Goal: Check status: Check status

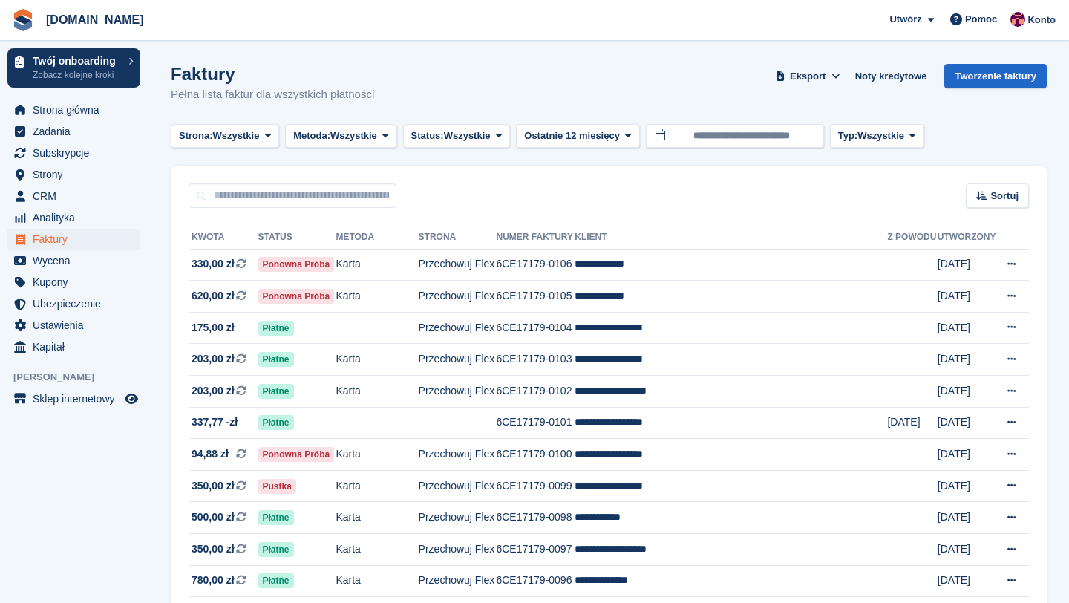
scroll to position [156, 0]
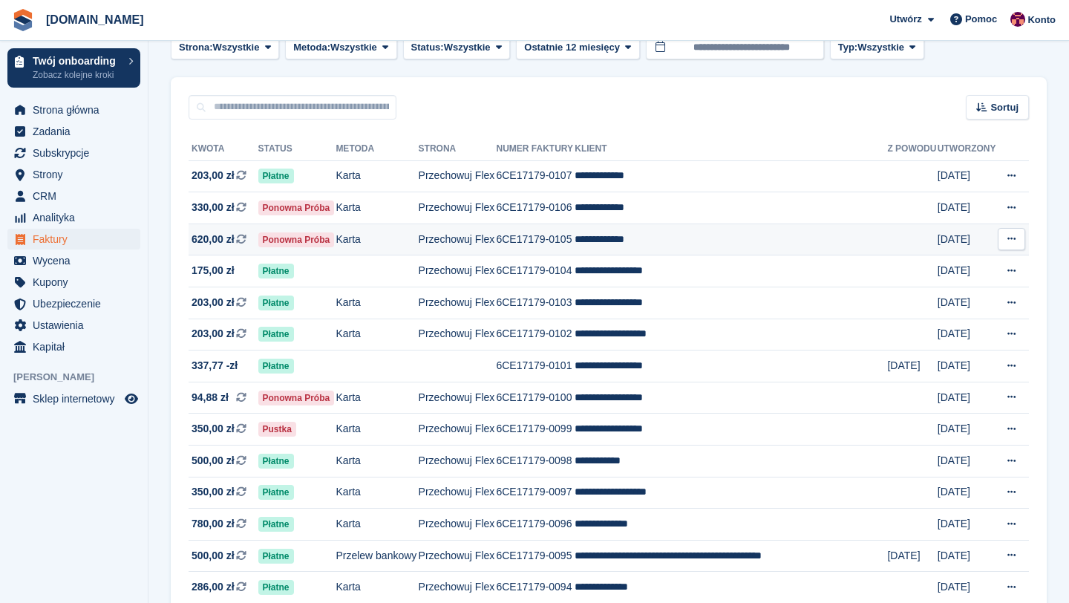
scroll to position [89, 0]
click at [72, 157] on span "Subskrypcje" at bounding box center [77, 153] width 89 height 21
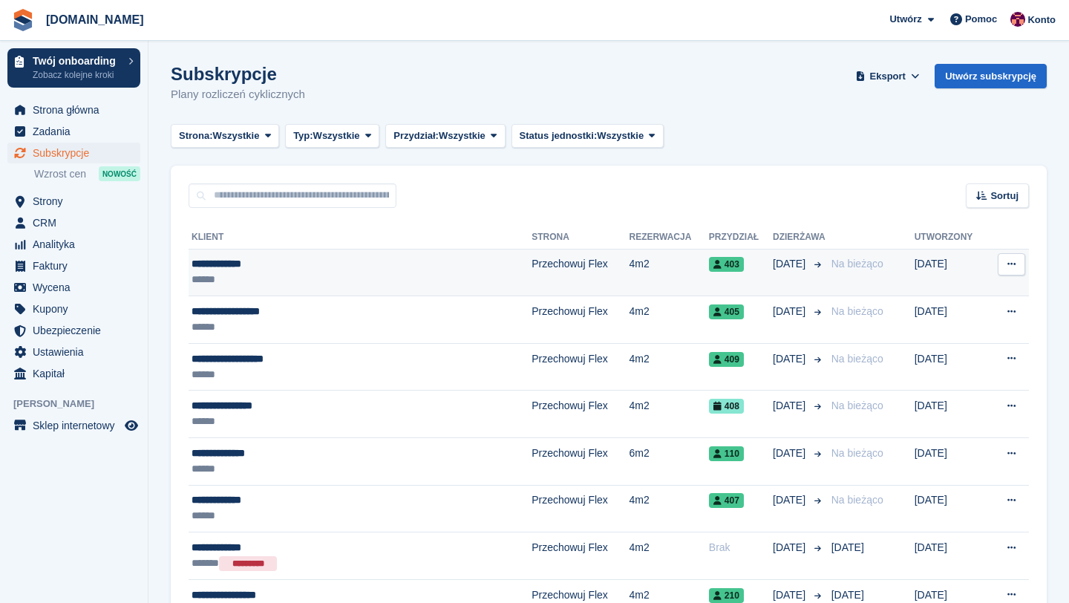
click at [238, 267] on div "**********" at bounding box center [324, 264] width 265 height 16
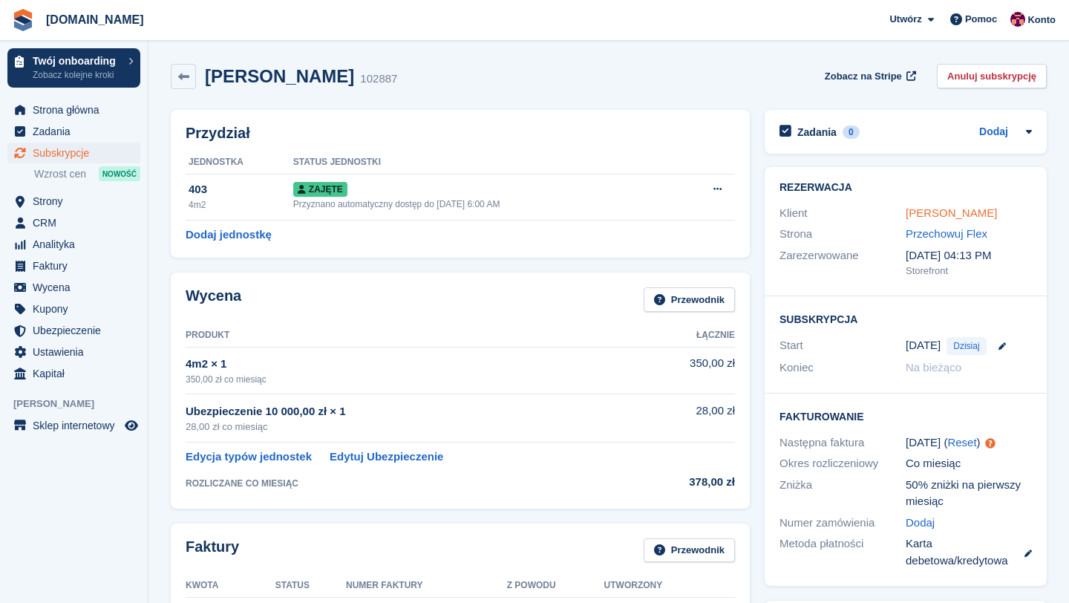
click at [917, 215] on link "[PERSON_NAME]" at bounding box center [951, 212] width 91 height 13
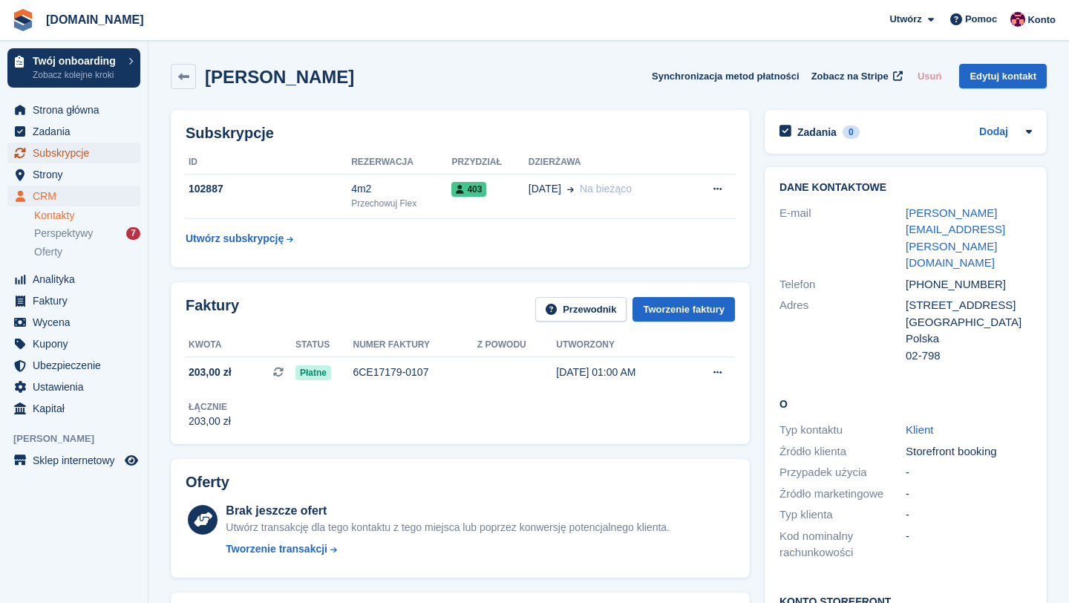
click at [85, 155] on span "Subskrypcje" at bounding box center [77, 153] width 89 height 21
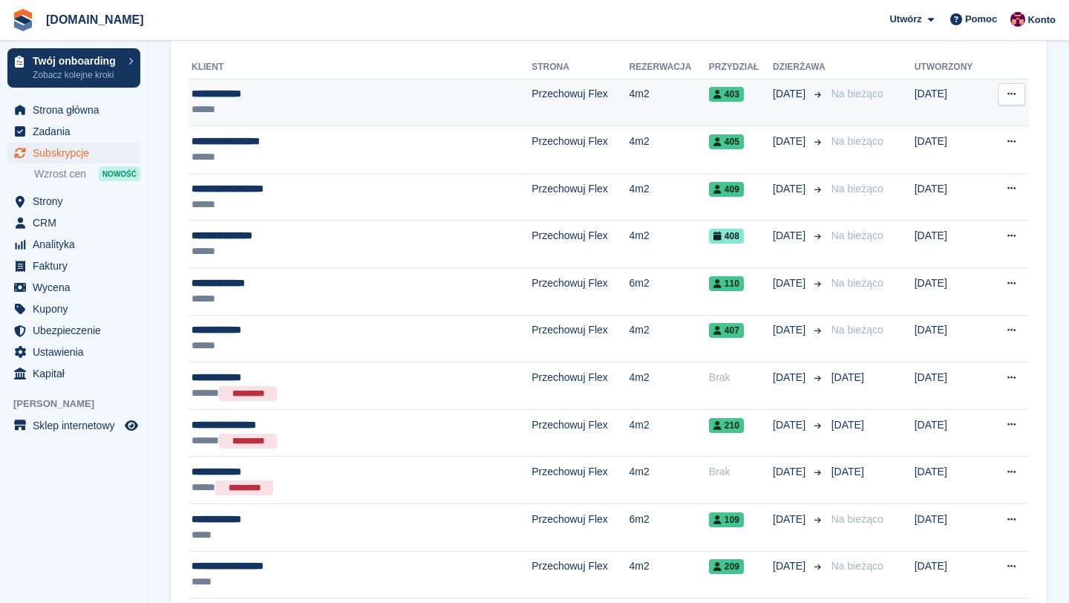
scroll to position [171, 0]
